Goal: Check status: Check status

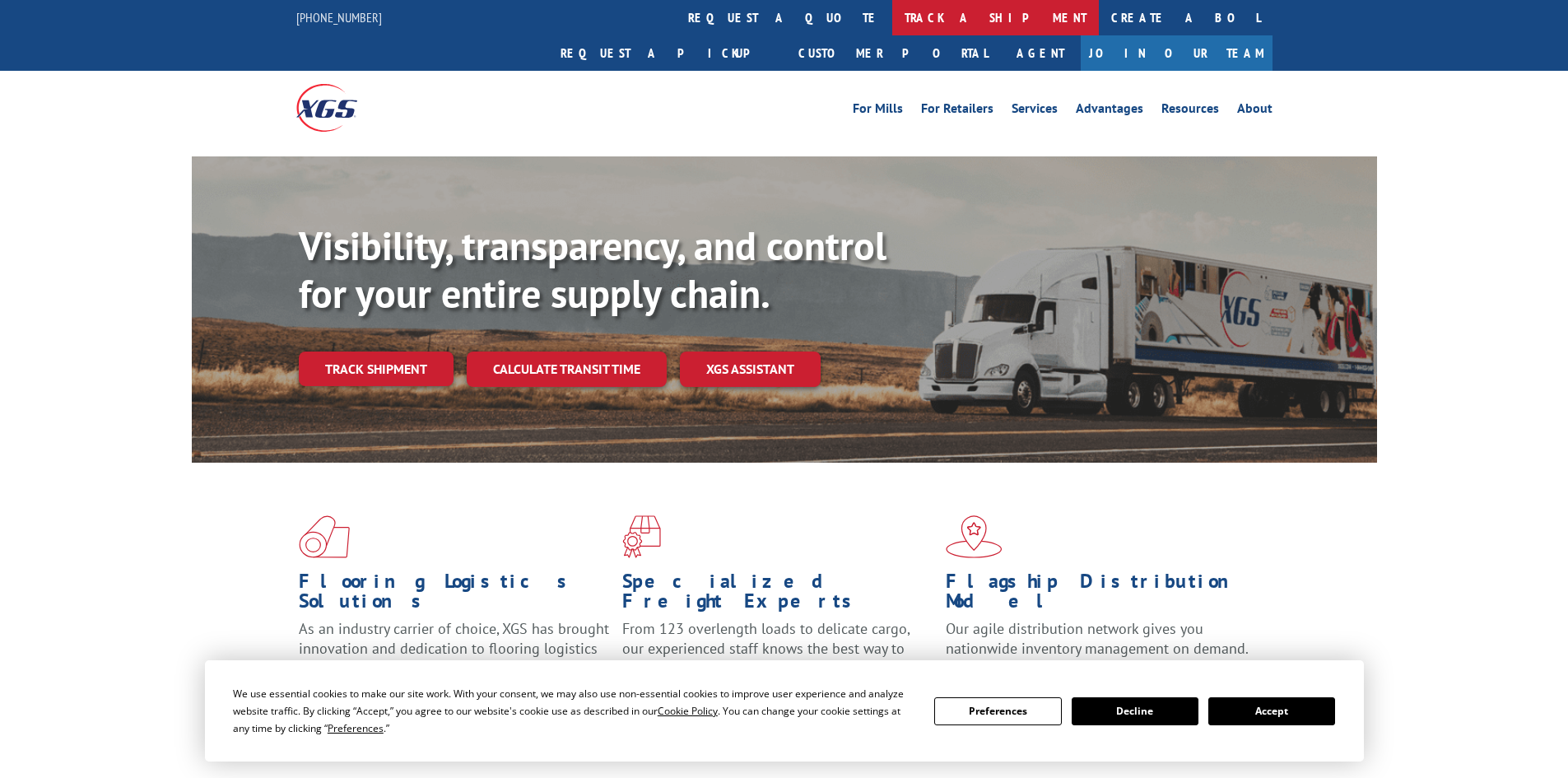
click at [892, 23] on link "track a shipment" at bounding box center [995, 18] width 207 height 36
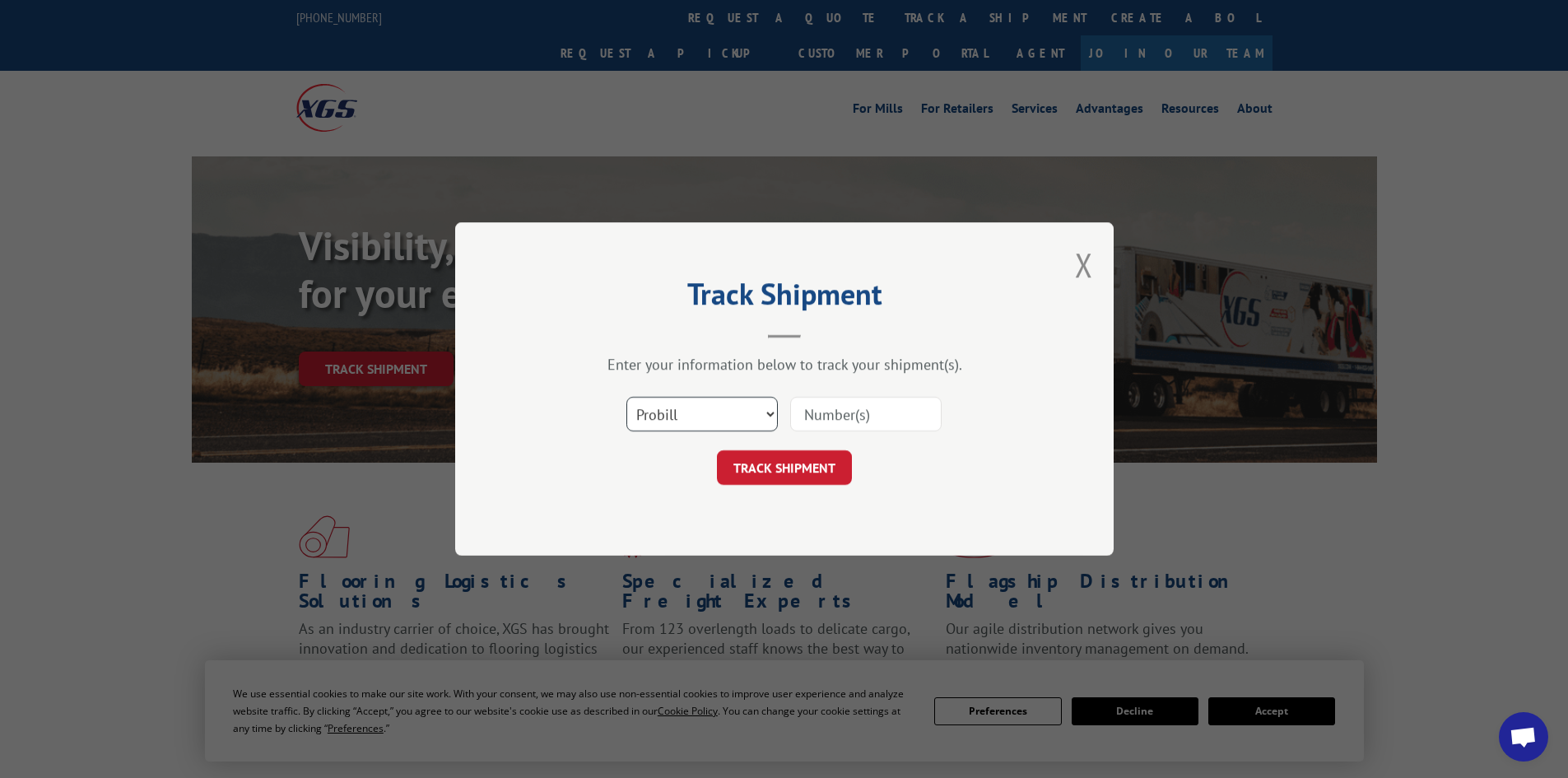
click at [725, 423] on select "Select category... Probill BOL PO" at bounding box center [702, 414] width 151 height 35
select select "bol"
click at [626, 397] on select "Select category... Probill BOL PO" at bounding box center [702, 414] width 151 height 35
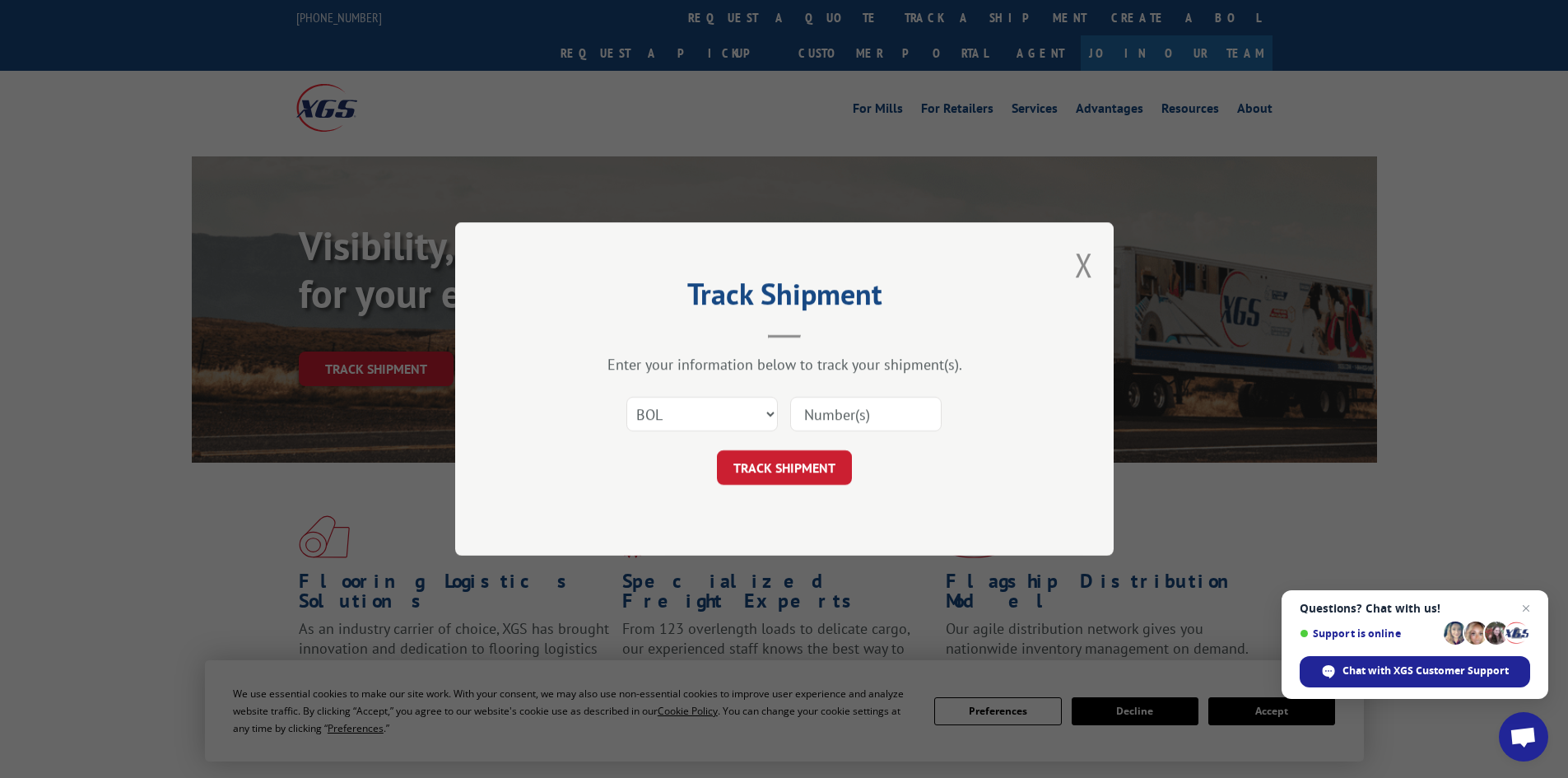
click at [828, 415] on input at bounding box center [866, 414] width 151 height 35
paste input "7026820"
type input "7026820"
click at [801, 472] on button "TRACK SHIPMENT" at bounding box center [784, 468] width 135 height 35
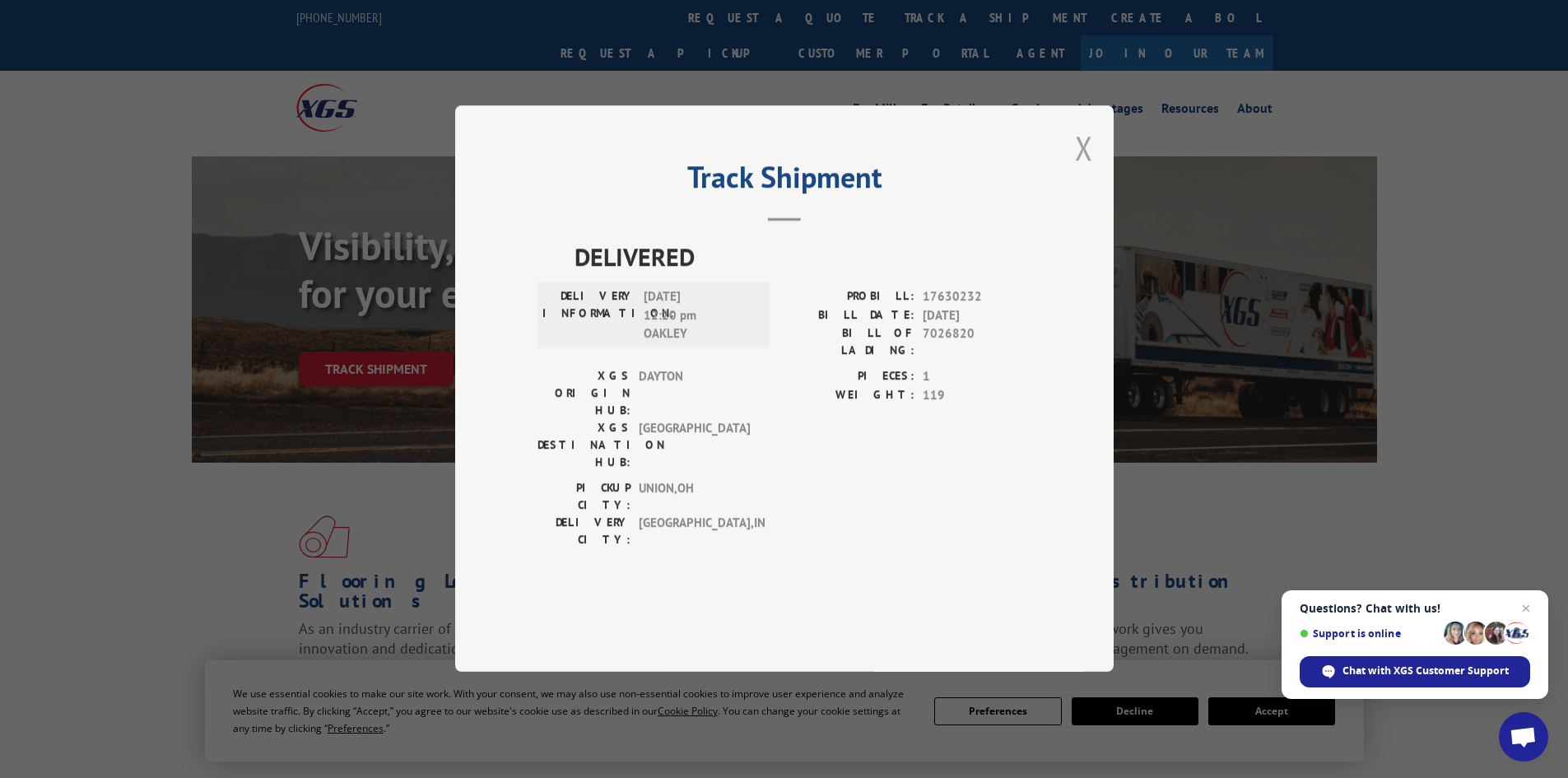
click at [1086, 169] on button "Close modal" at bounding box center [1084, 147] width 18 height 43
